Goal: Use online tool/utility: Use online tool/utility

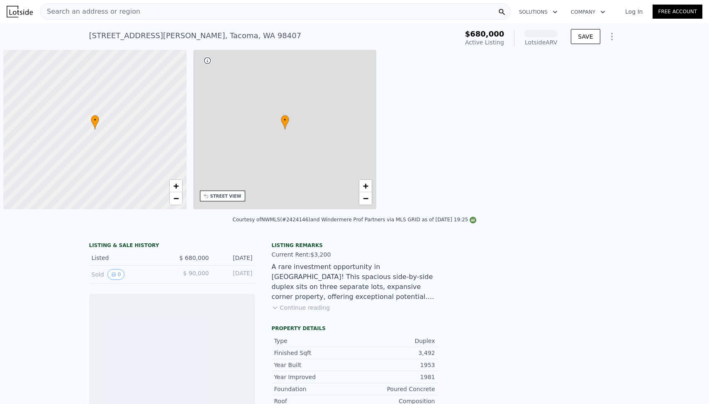
scroll to position [0, 3]
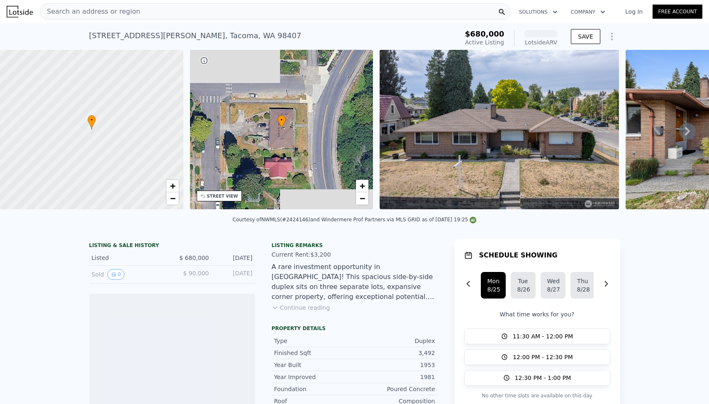
click at [611, 38] on icon "Show Options" at bounding box center [612, 37] width 10 height 10
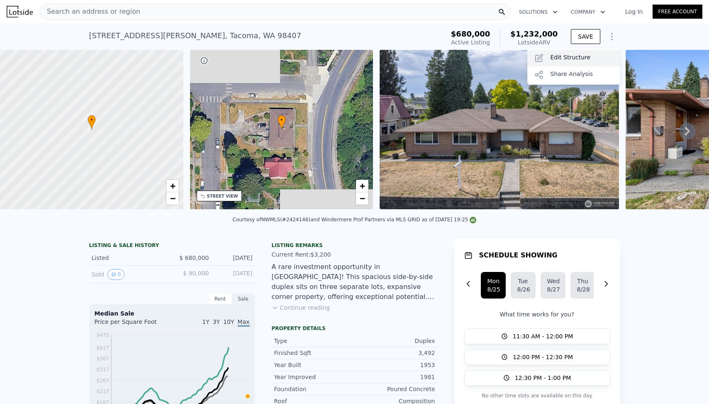
click at [599, 61] on div "Edit Structure" at bounding box center [573, 58] width 93 height 17
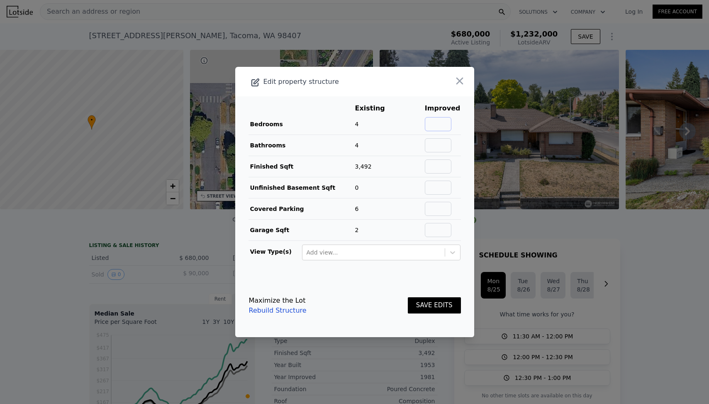
click at [439, 123] on input "text" at bounding box center [438, 124] width 27 height 14
type input "6"
click at [439, 149] on input "text" at bounding box center [438, 145] width 27 height 14
type input "c"
type input "6"
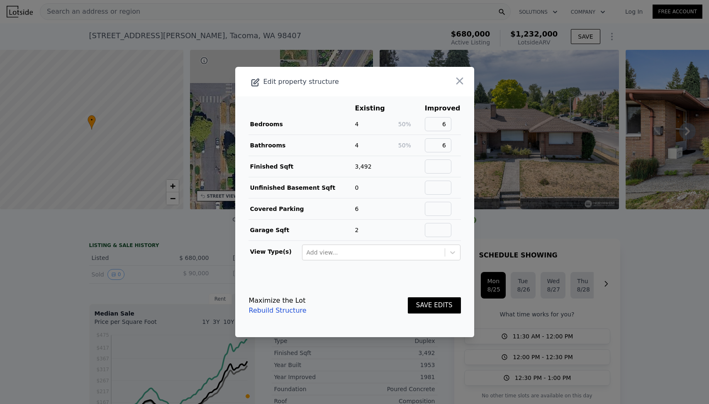
click at [436, 300] on button "SAVE EDITS" at bounding box center [434, 305] width 53 height 16
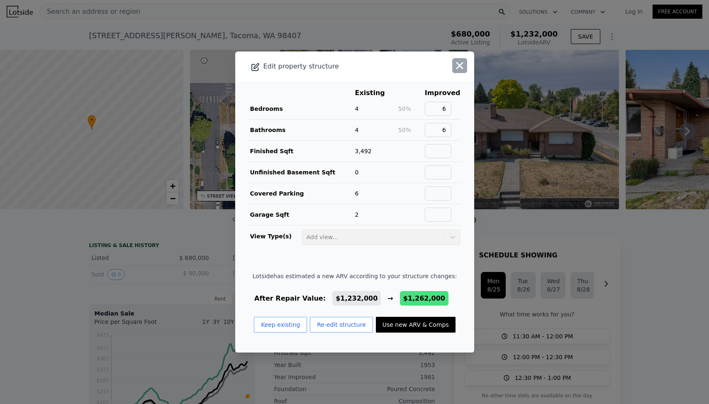
click at [458, 68] on icon "button" at bounding box center [459, 65] width 7 height 7
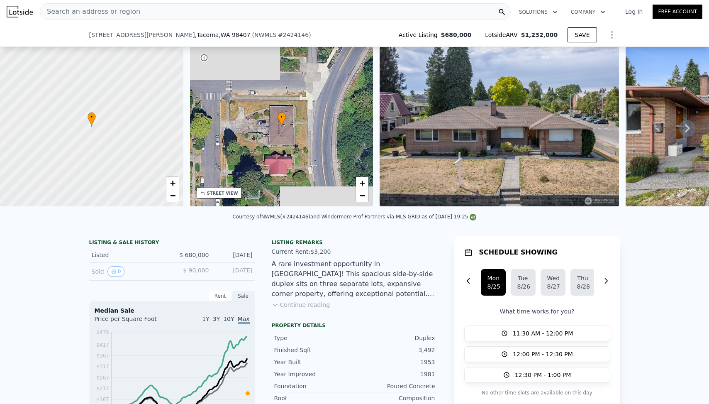
scroll to position [126, 0]
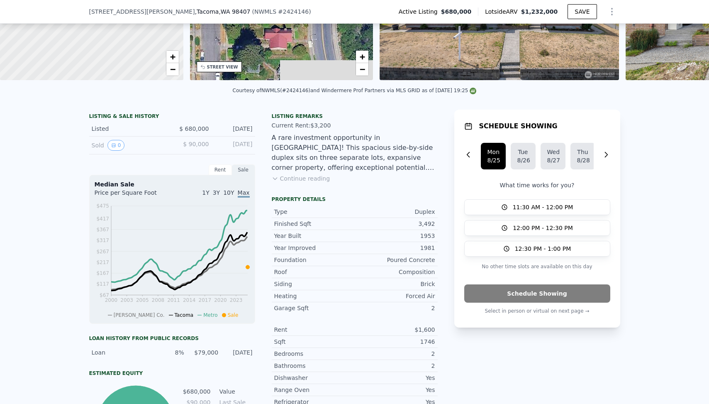
click at [311, 180] on button "Continue reading" at bounding box center [301, 178] width 58 height 8
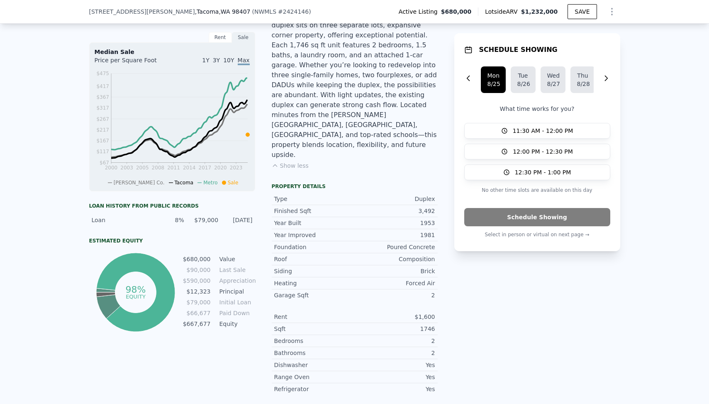
scroll to position [0, 0]
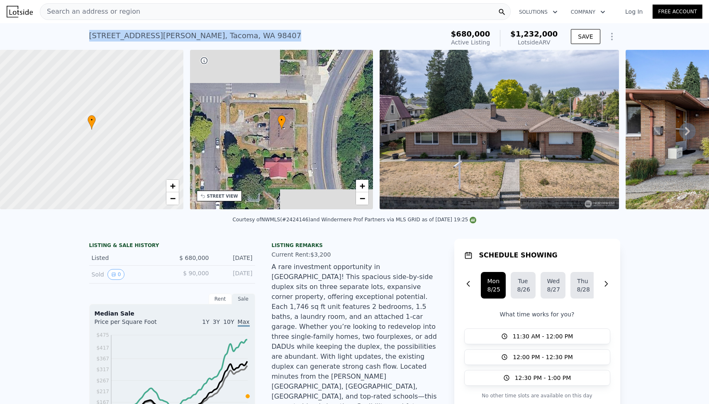
drag, startPoint x: 252, startPoint y: 42, endPoint x: 71, endPoint y: 36, distance: 180.6
click at [71, 36] on div "[STREET_ADDRESS][PERSON_NAME] Active at $680k (~ARV $1.232m ) $680,000 Active L…" at bounding box center [354, 36] width 709 height 27
copy div "[STREET_ADDRESS][PERSON_NAME]"
click at [374, 37] on div "[STREET_ADDRESS][PERSON_NAME] Active at $680k (~ARV $1.232m )" at bounding box center [265, 38] width 352 height 23
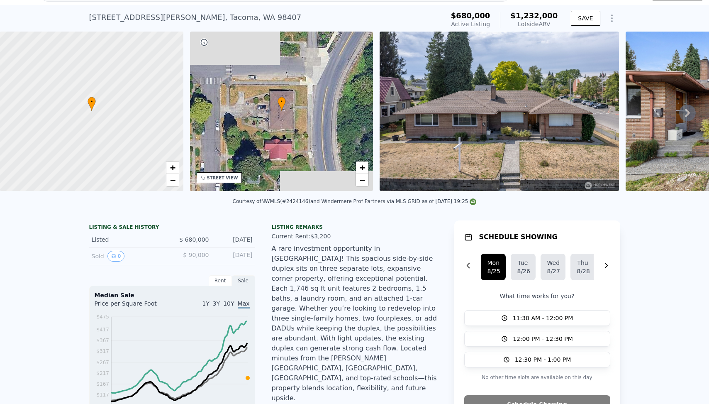
scroll to position [19, 0]
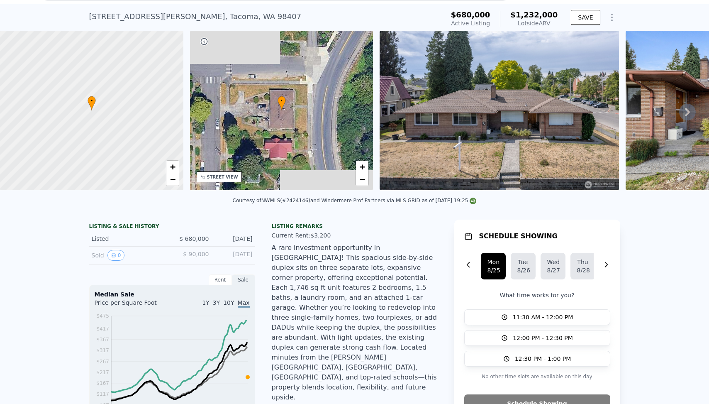
click at [232, 10] on div "[STREET_ADDRESS][PERSON_NAME] Active at $680k (~ARV $1.232m )" at bounding box center [265, 18] width 352 height 23
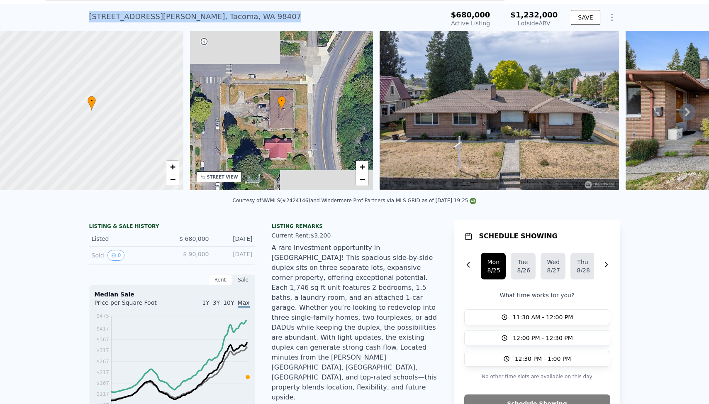
drag, startPoint x: 245, startPoint y: 17, endPoint x: 32, endPoint y: 10, distance: 212.9
click at [32, 10] on div "[STREET_ADDRESS][PERSON_NAME] Active at $680k (~ARV $1.232m ) $680,000 Active L…" at bounding box center [354, 17] width 709 height 27
copy div "[STREET_ADDRESS][PERSON_NAME]"
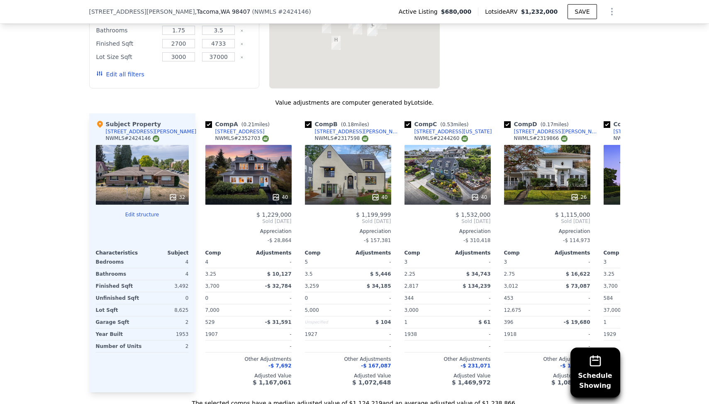
scroll to position [1212, 0]
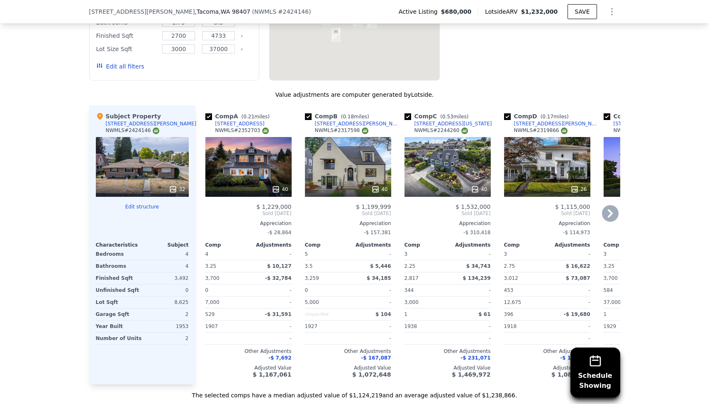
click at [611, 209] on icon at bounding box center [610, 213] width 5 height 8
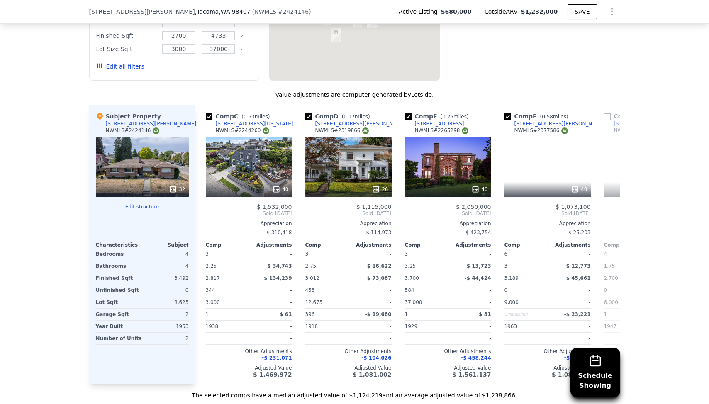
scroll to position [0, 199]
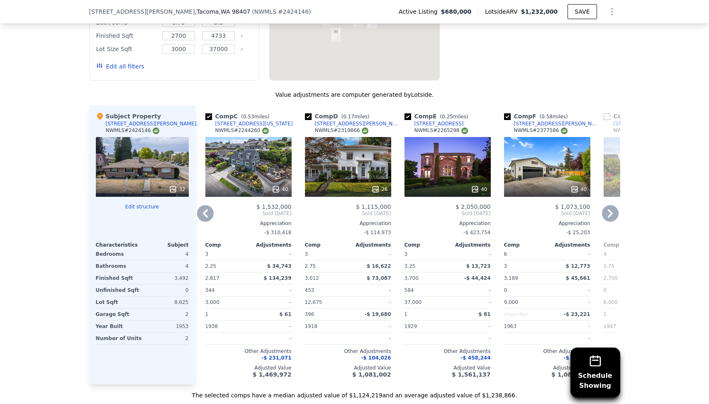
click at [611, 209] on icon at bounding box center [610, 213] width 5 height 8
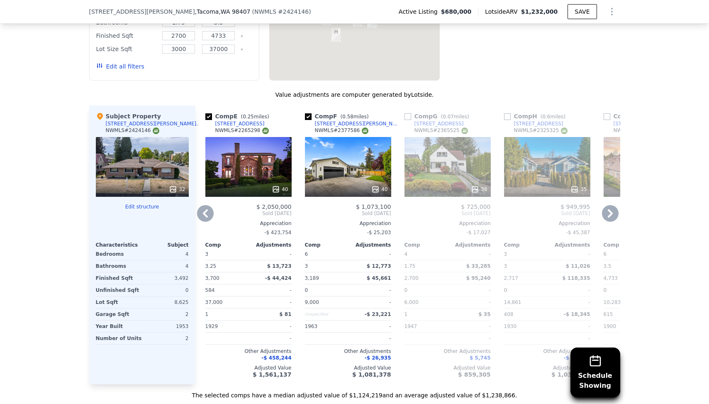
click at [611, 209] on icon at bounding box center [610, 213] width 5 height 8
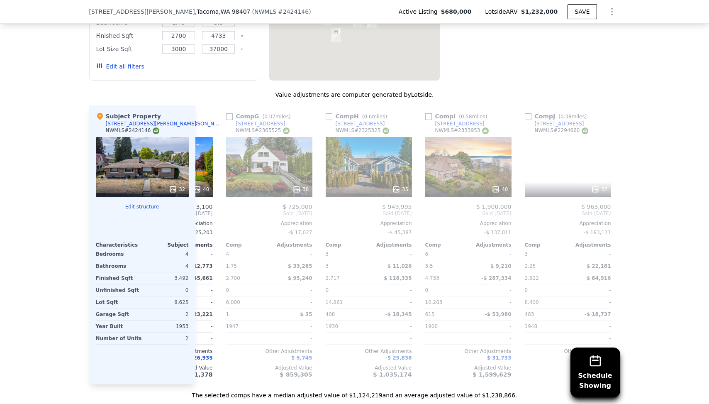
scroll to position [0, 597]
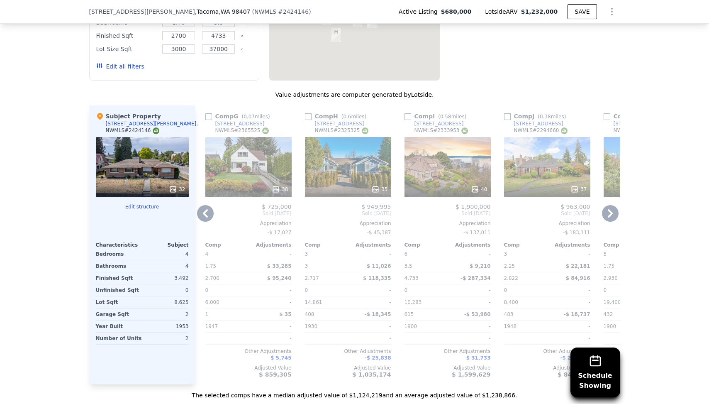
click at [704, 156] on div "Schedule Showing We found 12 sales that match your search Listings provided by …" at bounding box center [354, 155] width 709 height 488
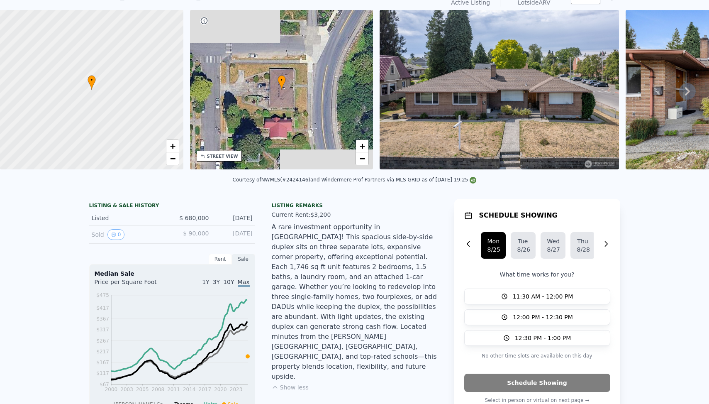
scroll to position [0, 0]
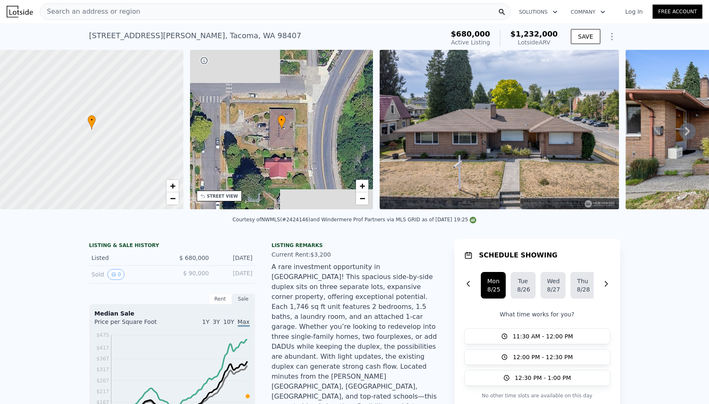
click at [288, 223] on div "Courtesy of NWMLS (#2424146) and Windermere Prof Partners via MLS GRID as of [D…" at bounding box center [354, 222] width 709 height 20
click at [373, 41] on div "[STREET_ADDRESS][PERSON_NAME] Active at $680k (~ARV $1.232m )" at bounding box center [265, 38] width 352 height 23
click at [373, 37] on div "[STREET_ADDRESS][PERSON_NAME] Active at $680k (~ARV $1.232m )" at bounding box center [265, 38] width 352 height 23
